Goal: Find specific page/section: Find specific page/section

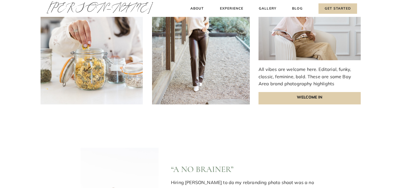
scroll to position [1579, 0]
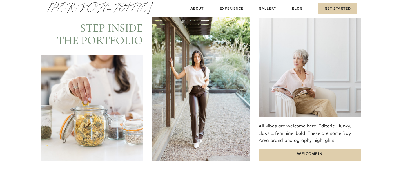
click at [289, 154] on p "Welcome In" at bounding box center [310, 155] width 102 height 12
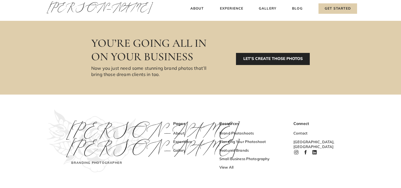
scroll to position [1883, 0]
click at [257, 55] on p "LET’S CREATE THOSE PHOTOS" at bounding box center [273, 59] width 74 height 12
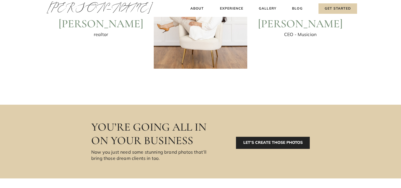
scroll to position [318, 0]
